Goal: Task Accomplishment & Management: Complete application form

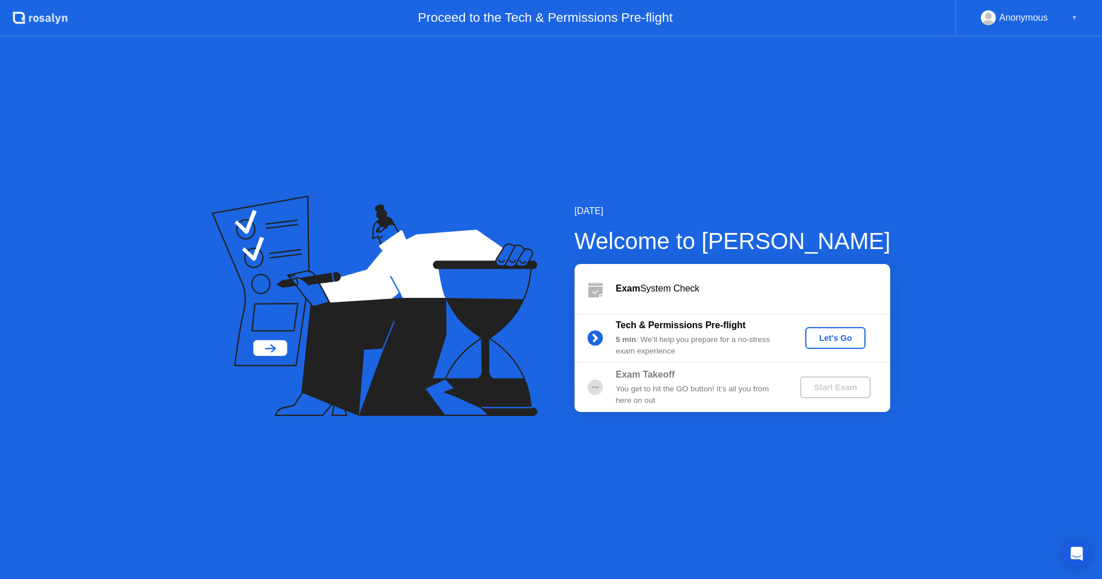
click at [845, 336] on div "Let's Go" at bounding box center [835, 338] width 51 height 9
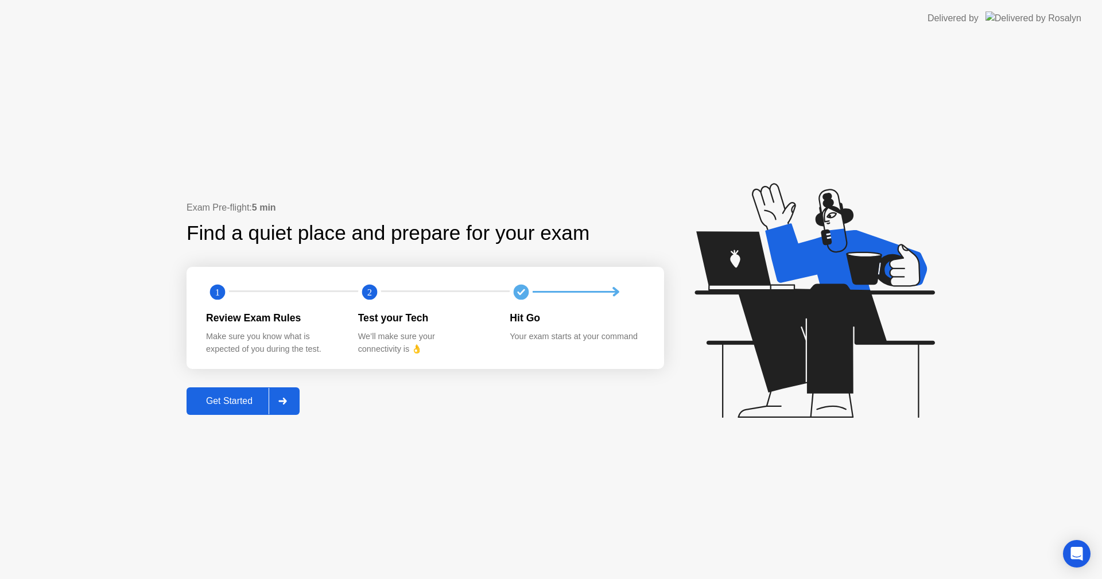
click at [231, 405] on div "Get Started" at bounding box center [229, 401] width 79 height 10
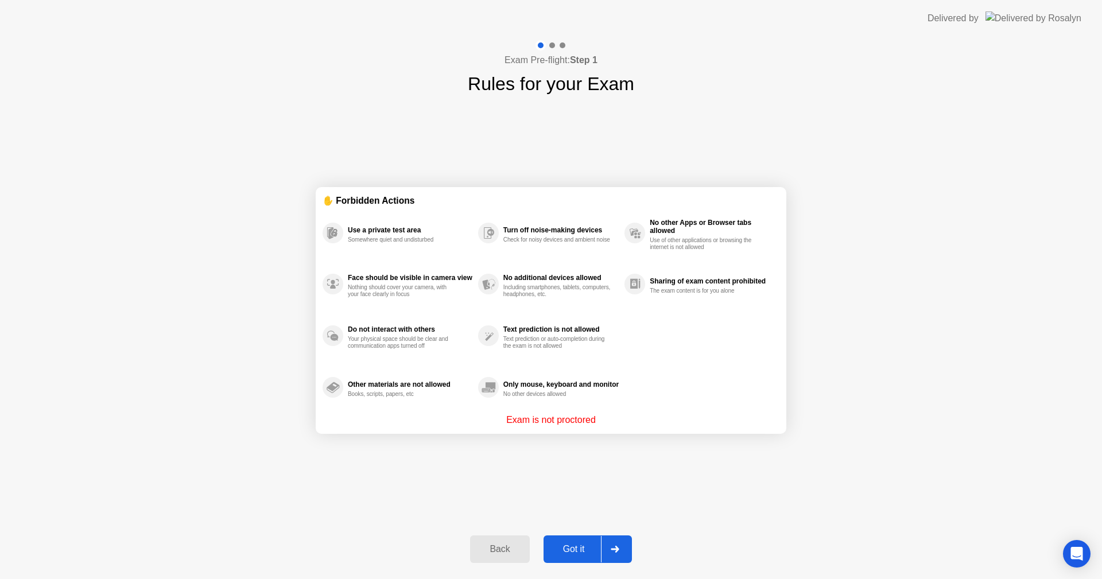
click at [622, 550] on div at bounding box center [615, 549] width 28 height 26
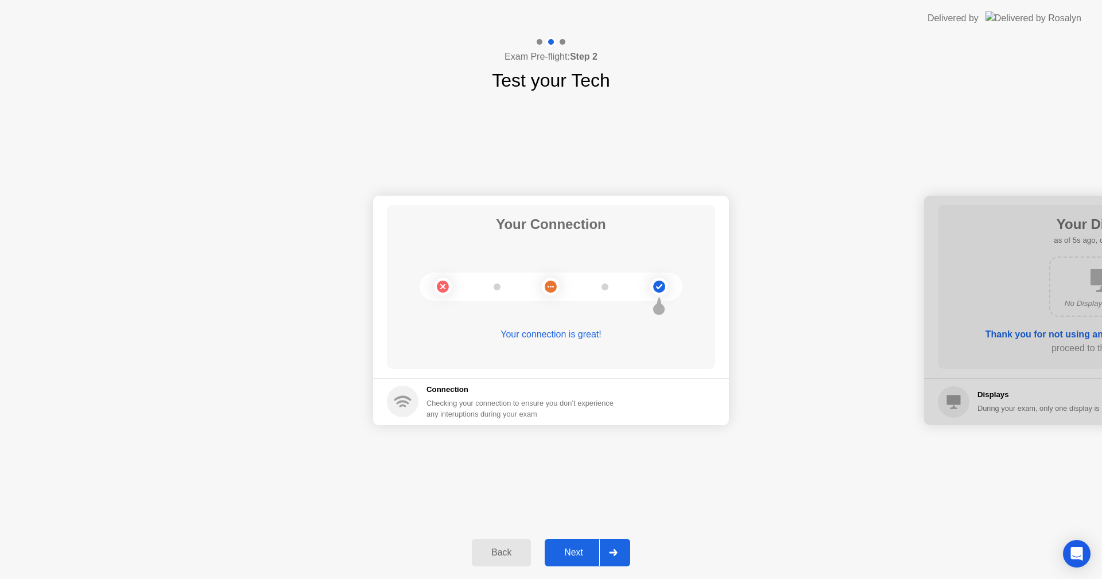
click at [621, 550] on div at bounding box center [613, 553] width 28 height 26
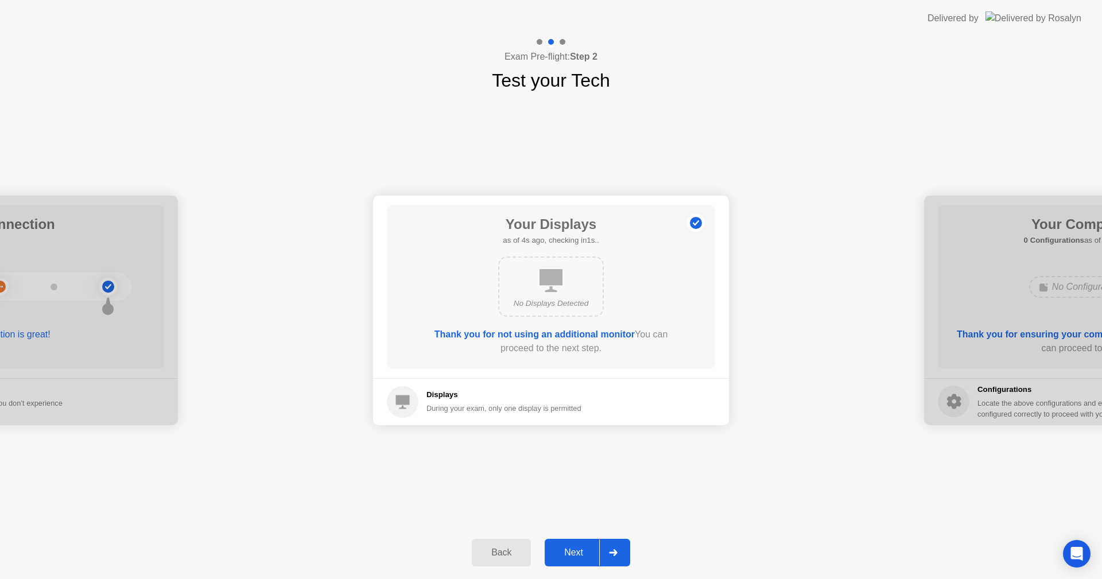
click at [621, 550] on div at bounding box center [613, 553] width 28 height 26
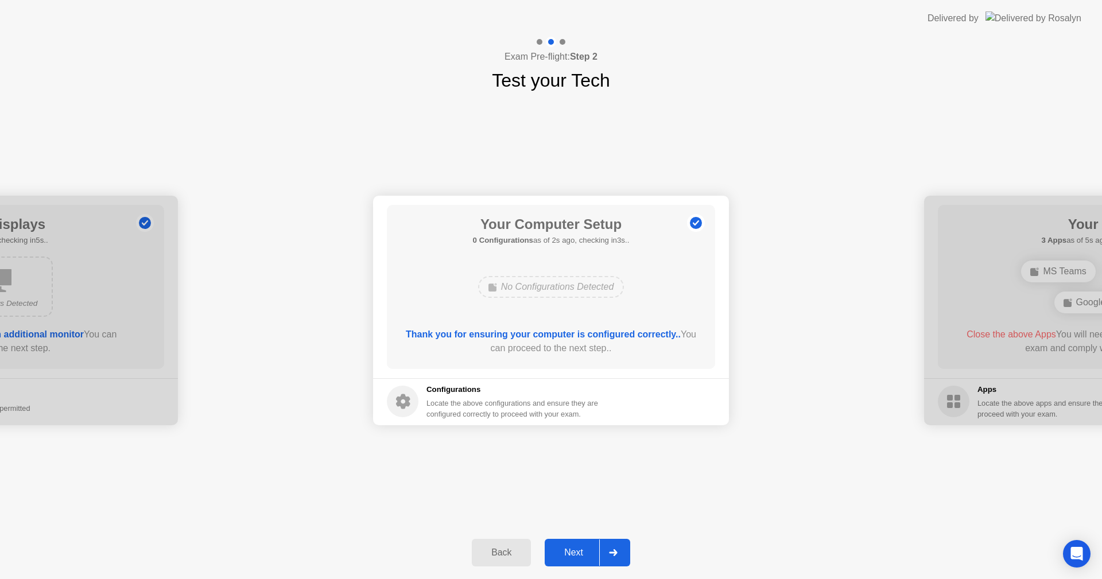
click at [621, 550] on div at bounding box center [613, 553] width 28 height 26
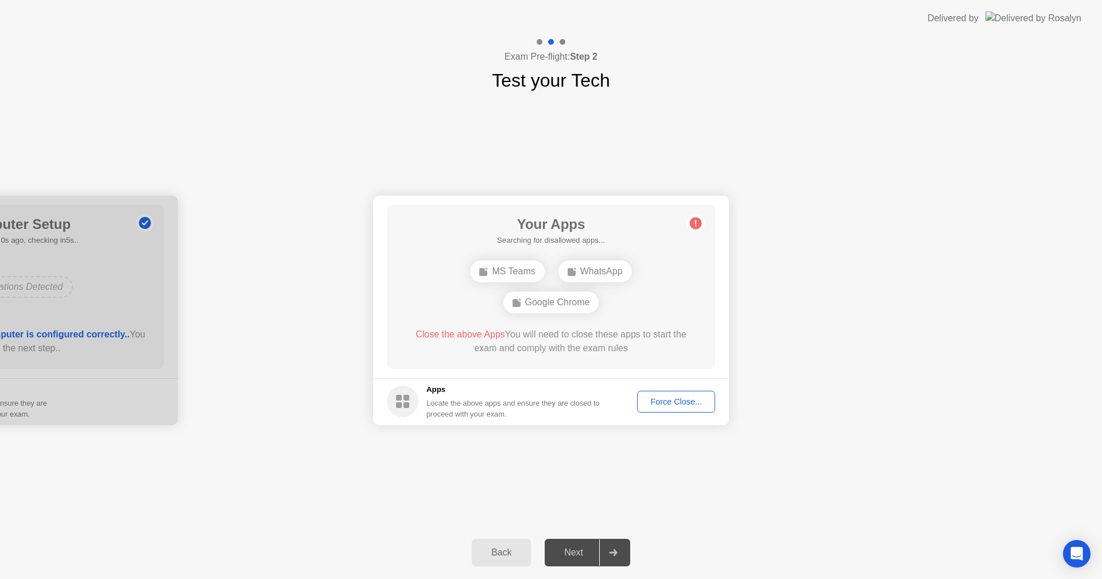
click at [672, 405] on div "Force Close..." at bounding box center [676, 401] width 70 height 9
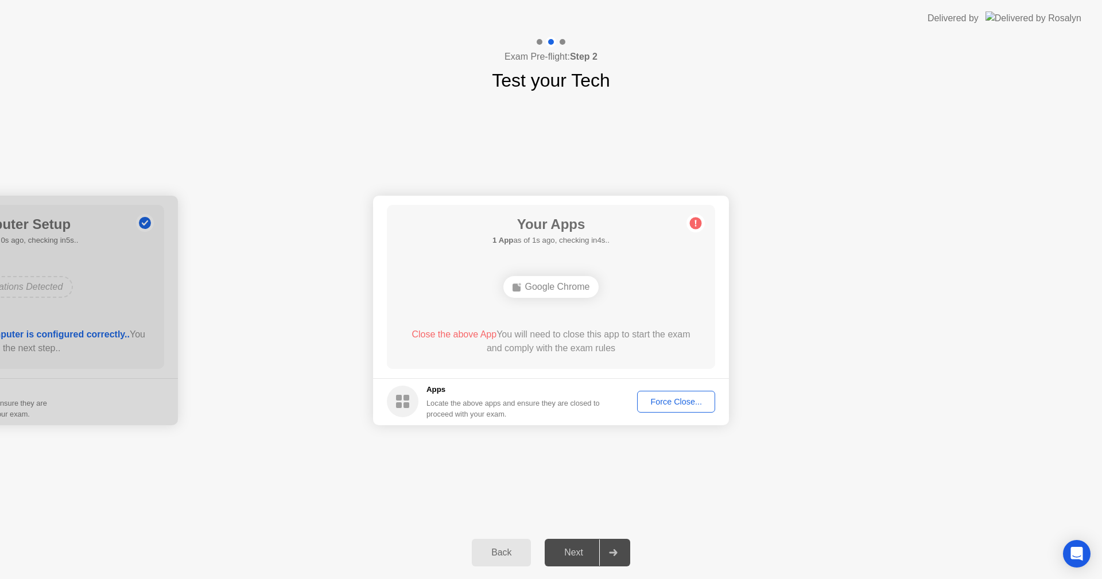
click at [679, 407] on div "Force Close..." at bounding box center [676, 401] width 70 height 9
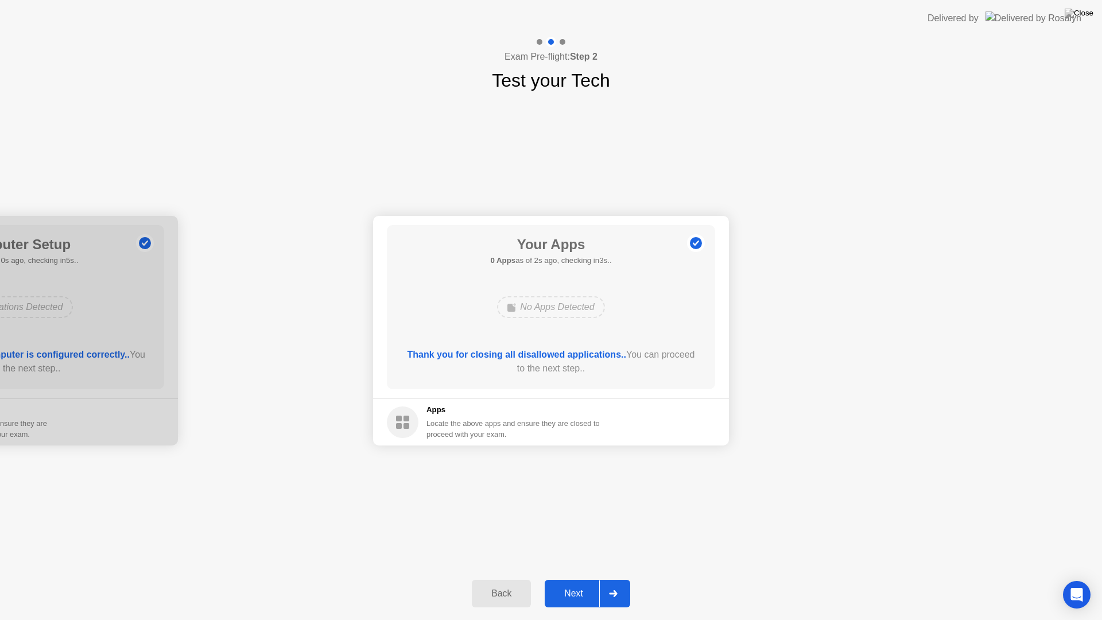
click at [608, 579] on div at bounding box center [613, 594] width 28 height 26
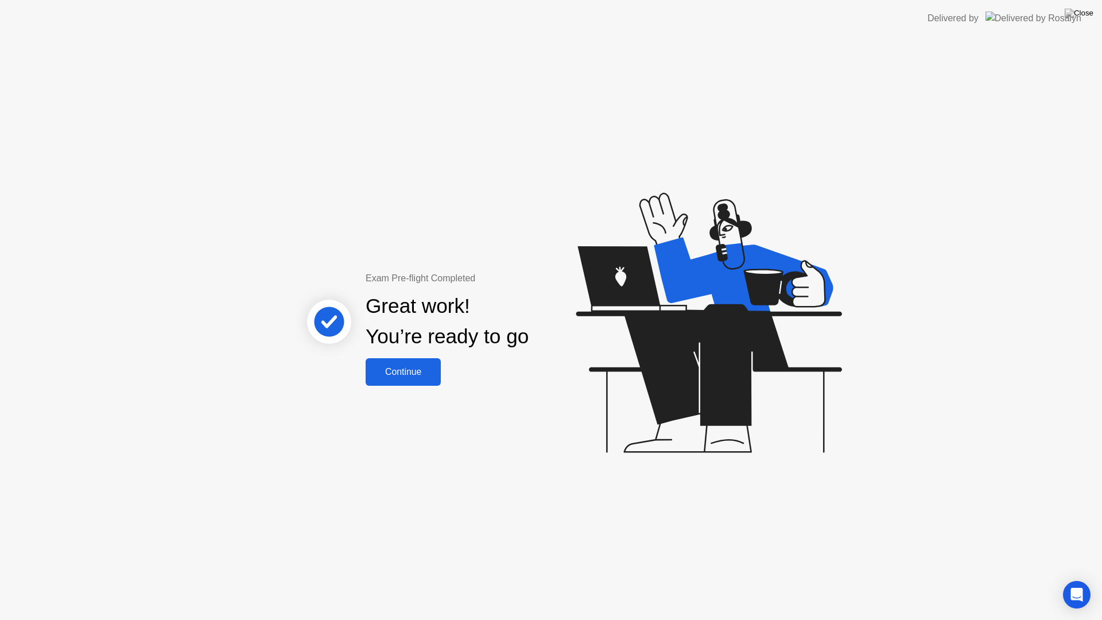
click at [392, 370] on div "Continue" at bounding box center [403, 372] width 68 height 10
